Goal: Information Seeking & Learning: Find specific page/section

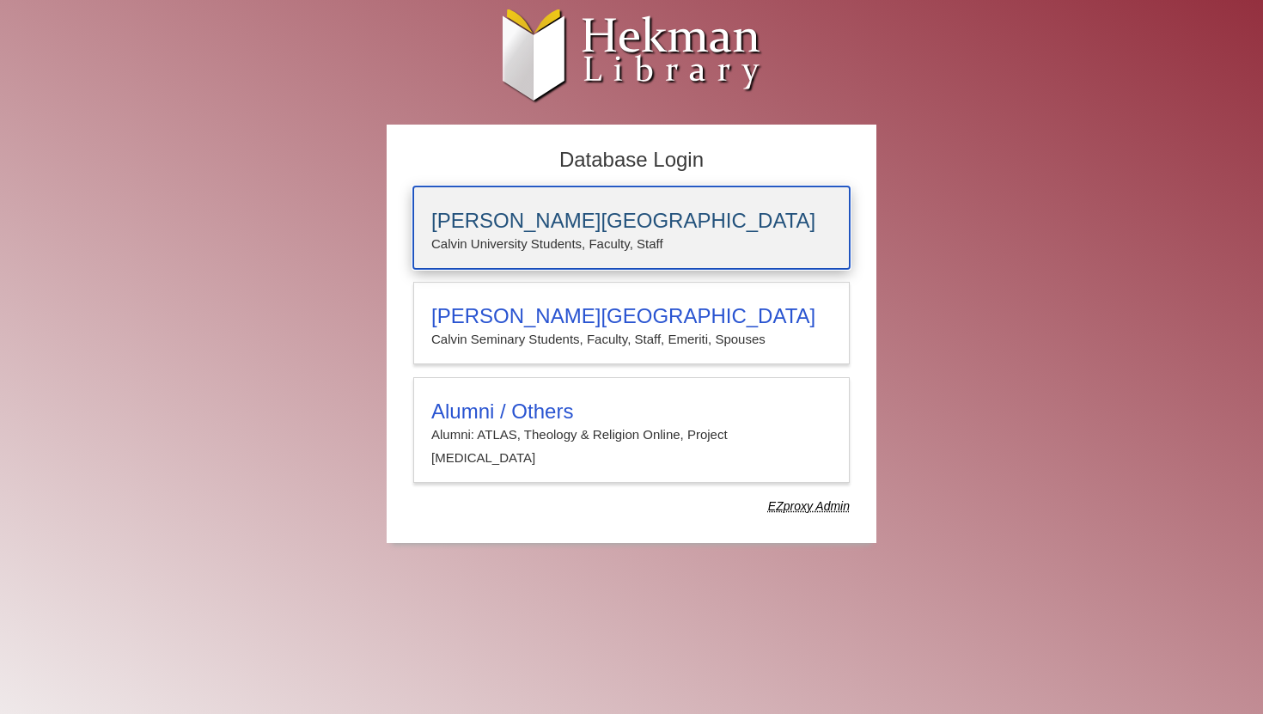
click at [668, 203] on div "Calvin University Calvin University Students, Faculty, Staff" at bounding box center [631, 227] width 436 height 82
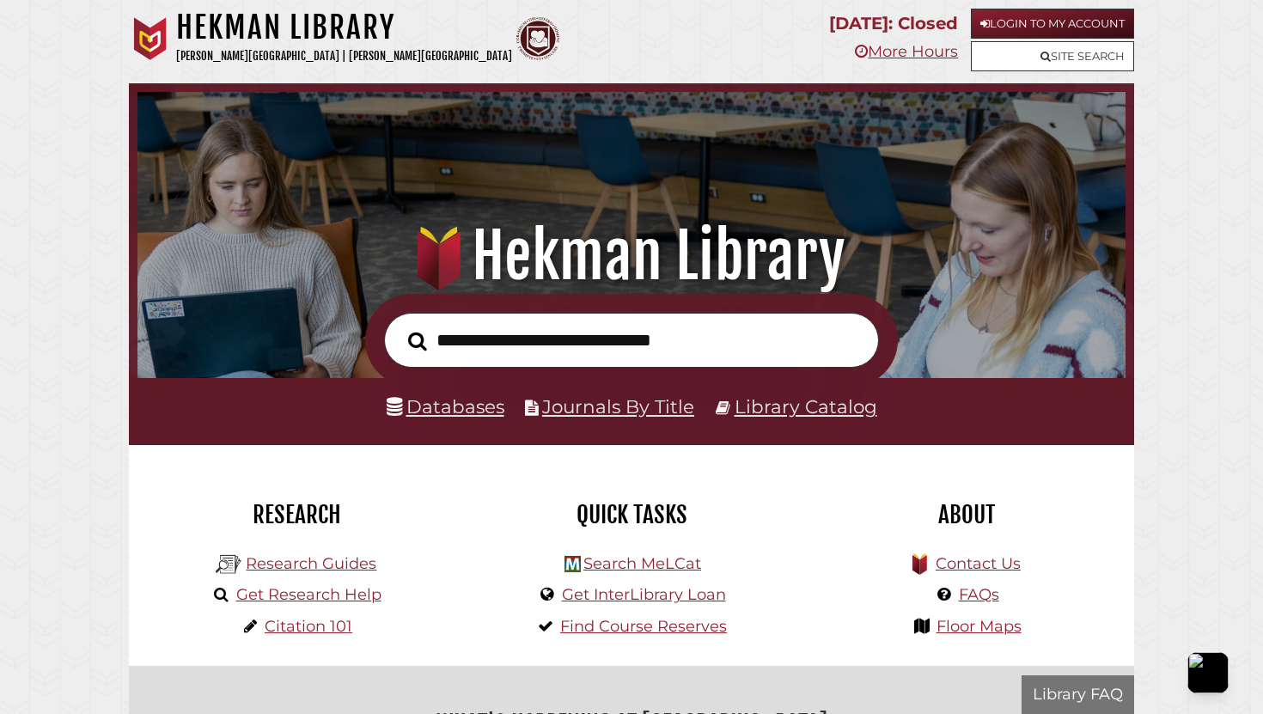
scroll to position [326, 979]
click at [1002, 15] on link "Login to My Account" at bounding box center [1052, 24] width 163 height 30
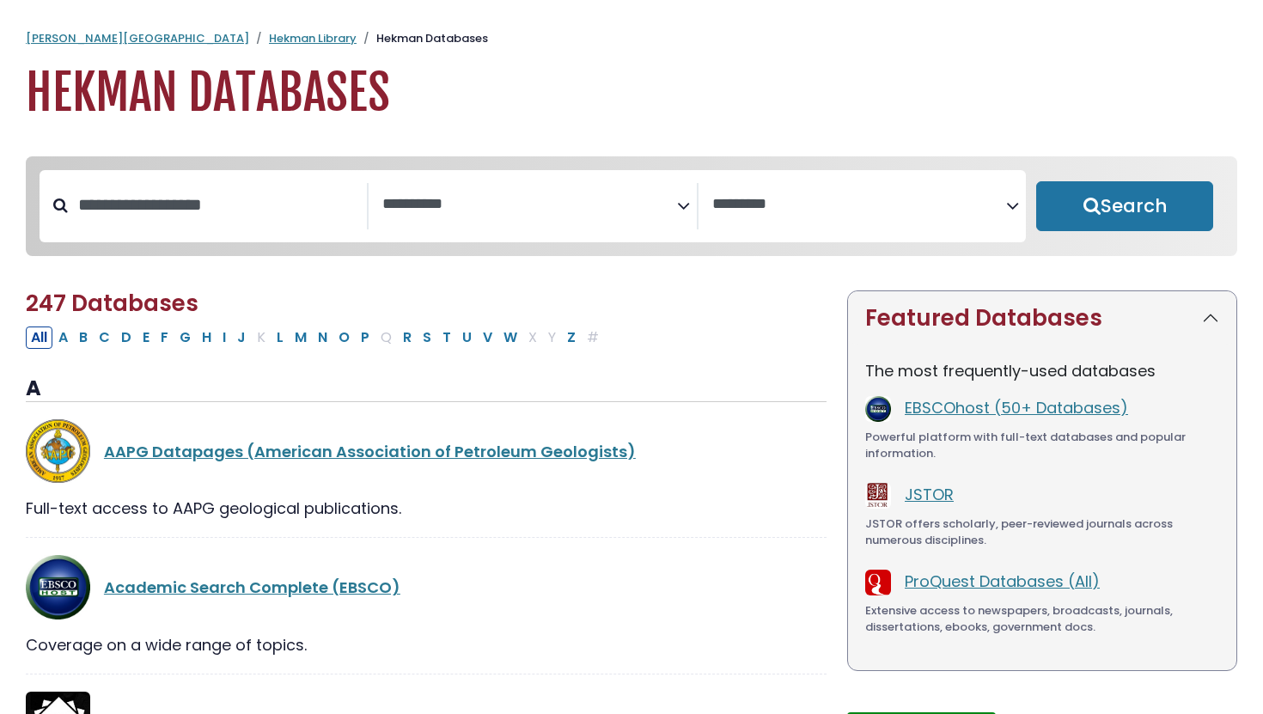
select select "Database Subject Filter"
select select "Database Vendors Filter"
click at [277, 214] on input "Search database by title or keyword" at bounding box center [217, 205] width 299 height 28
paste input "******"
type input "******"
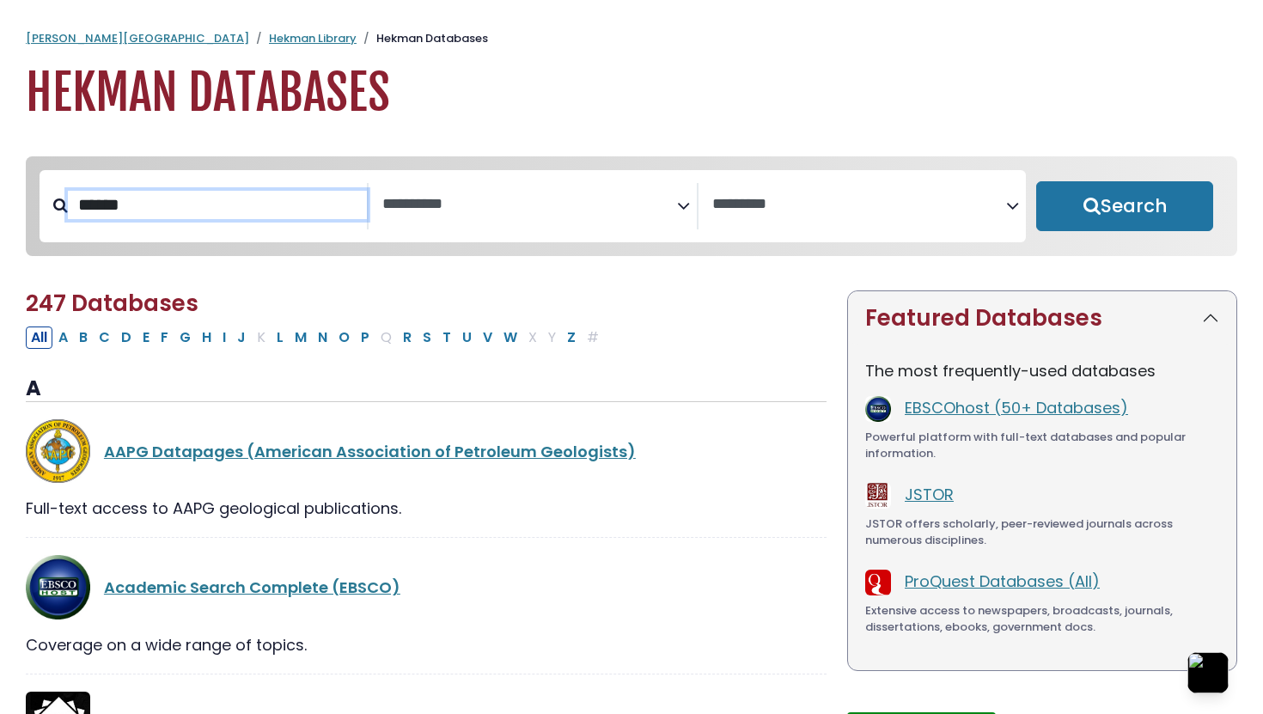
click at [1036, 181] on button "Search" at bounding box center [1124, 206] width 177 height 50
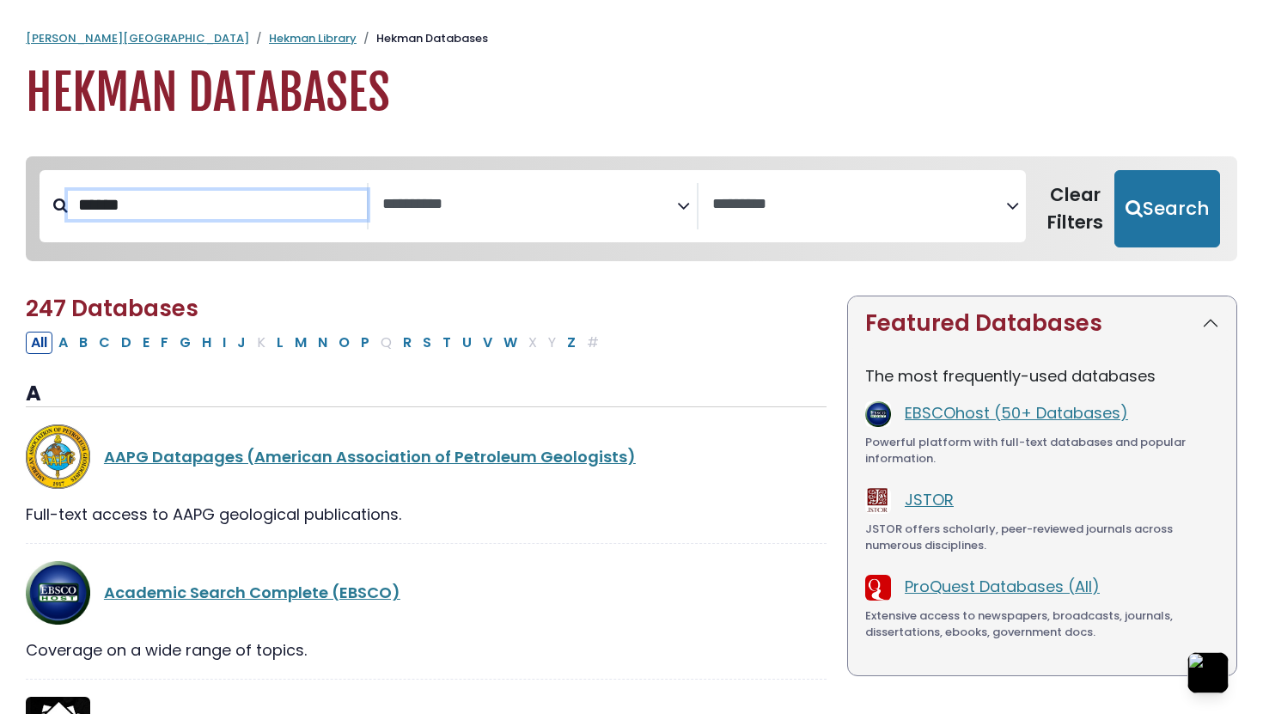
select select "Database Subject Filter"
select select "Database Vendors Filter"
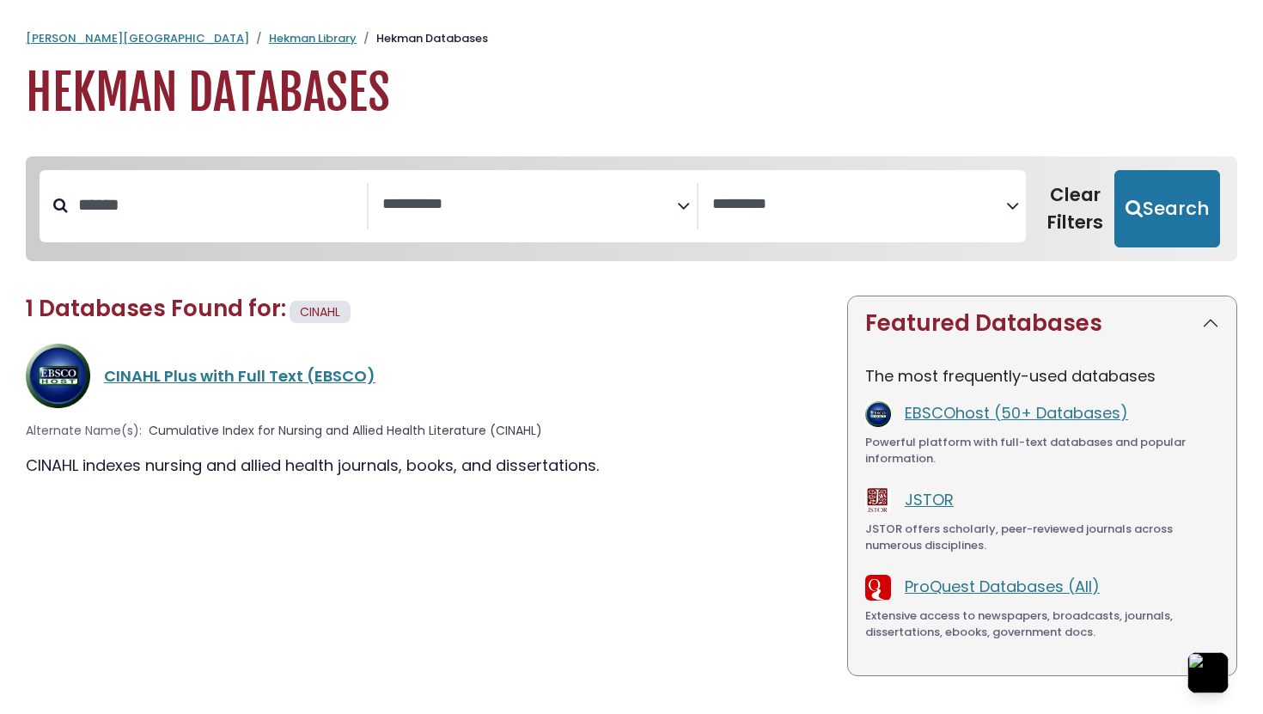
click at [285, 389] on div "CINAHL Plus with Full Text (EBSCO)" at bounding box center [426, 376] width 801 height 64
click at [264, 368] on link "CINAHL Plus with Full Text (EBSCO)" at bounding box center [239, 375] width 271 height 21
click at [260, 382] on link "CINAHL Plus with Full Text (EBSCO)" at bounding box center [239, 375] width 271 height 21
click at [252, 368] on link "CINAHL Plus with Full Text (EBSCO)" at bounding box center [239, 375] width 271 height 21
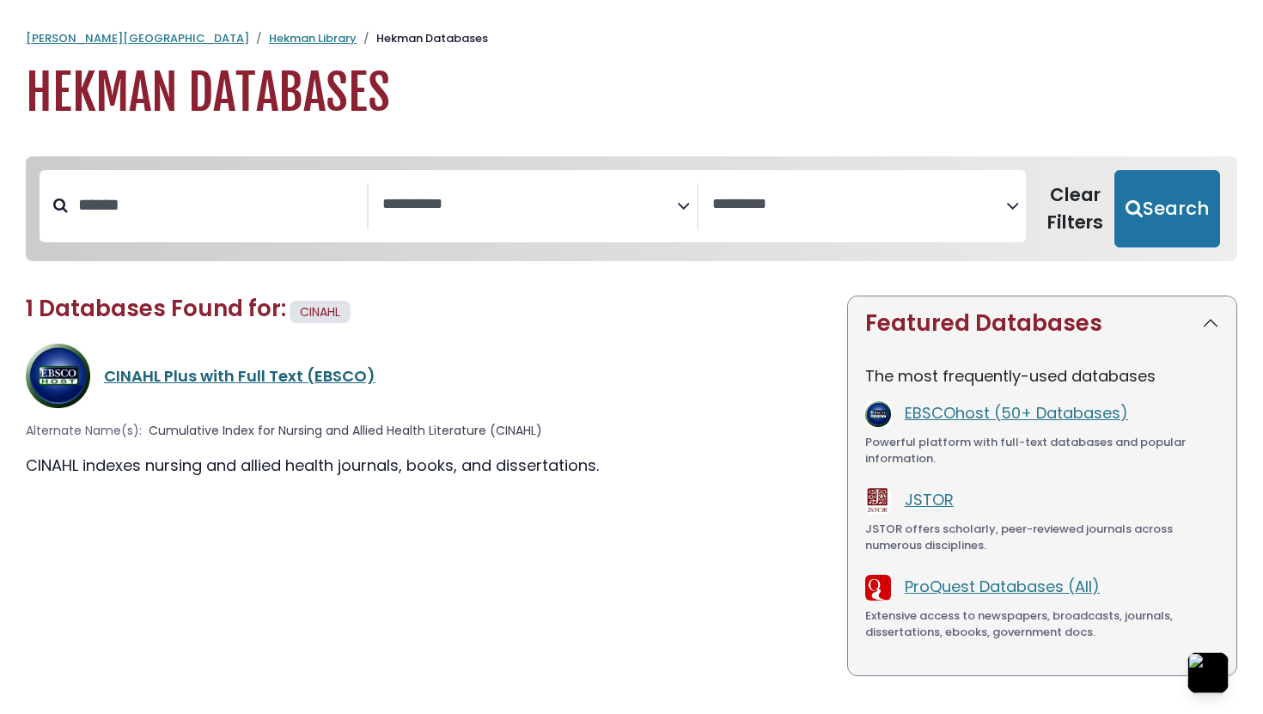
click at [253, 371] on link "CINAHL Plus with Full Text (EBSCO)" at bounding box center [239, 375] width 271 height 21
click at [261, 372] on link "CINAHL Plus with Full Text (EBSCO)" at bounding box center [239, 375] width 271 height 21
click at [912, 406] on link "EBSCOhost (50+ Databases)" at bounding box center [1015, 412] width 223 height 21
click at [914, 415] on link "EBSCOhost (50+ Databases)" at bounding box center [1015, 412] width 223 height 21
click at [308, 386] on link "CINAHL Plus with Full Text (EBSCO)" at bounding box center [239, 375] width 271 height 21
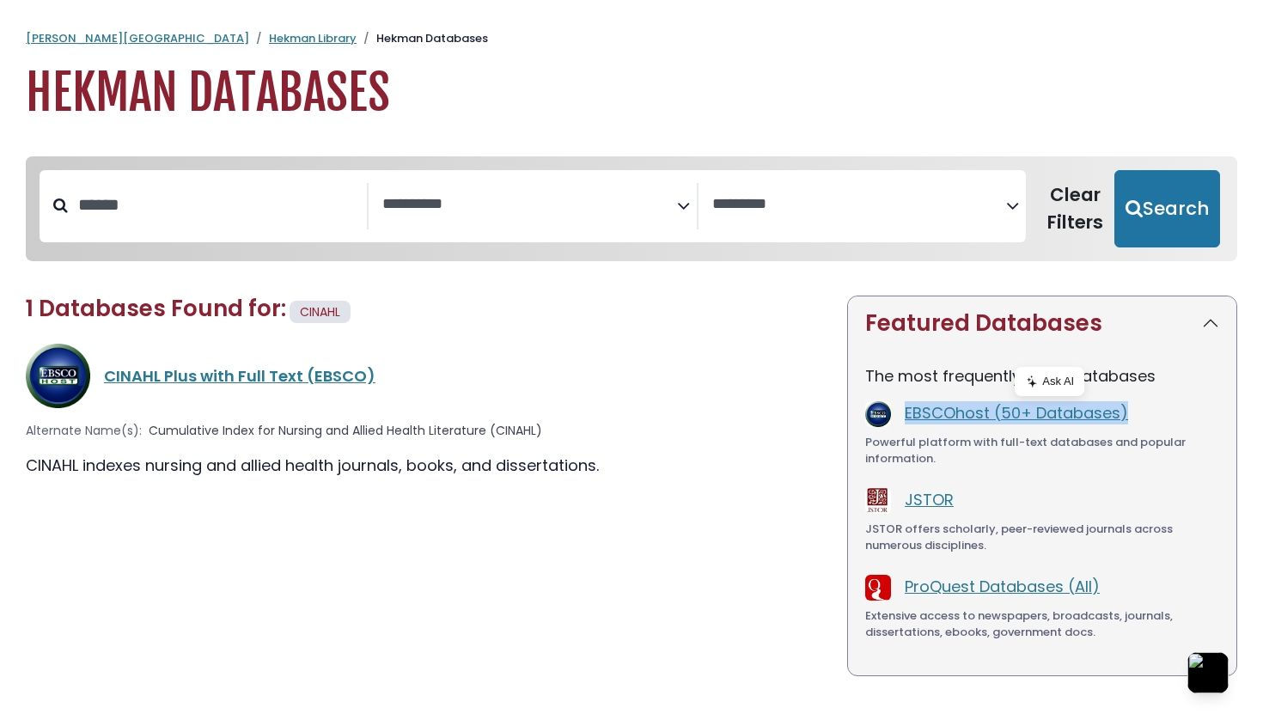
click at [297, 377] on div at bounding box center [297, 377] width 0 height 0
click at [258, 365] on link "CINAHL Plus with Full Text (EBSCO)" at bounding box center [239, 375] width 271 height 21
